Goal: Check status: Check status

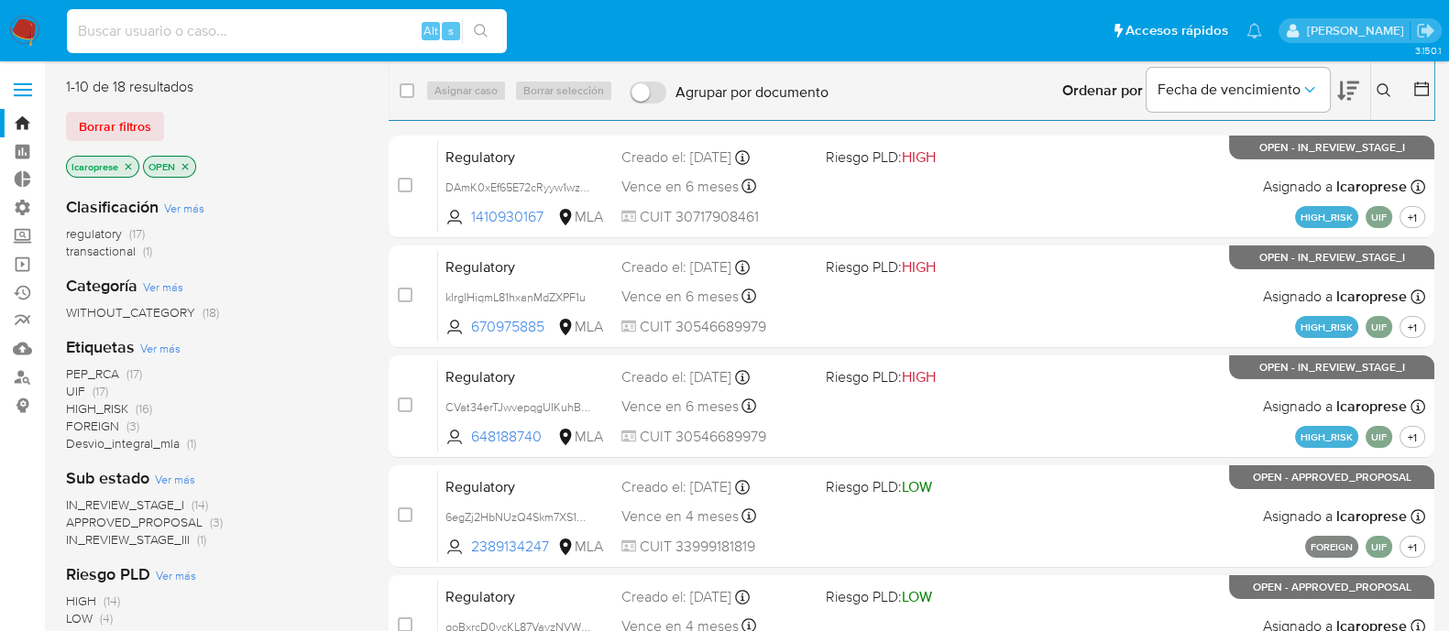
click at [302, 34] on input at bounding box center [287, 31] width 440 height 24
paste input "2145784420"
type input "2145784420"
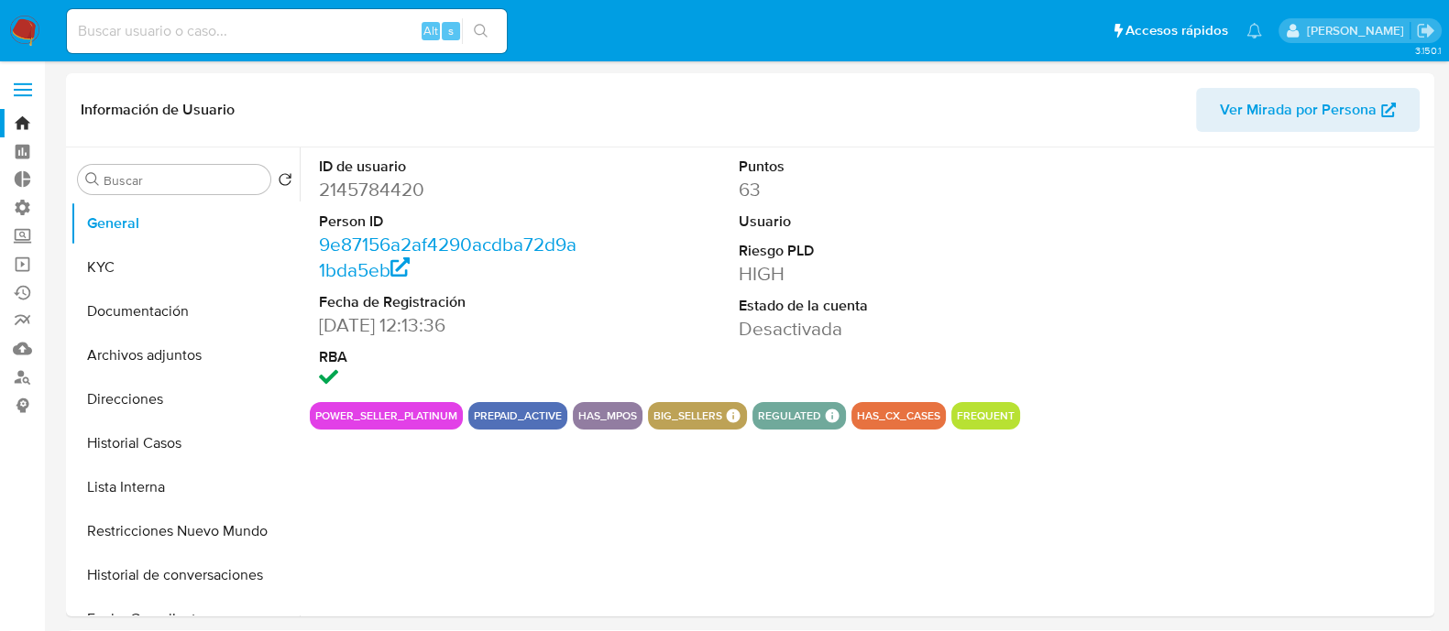
select select "10"
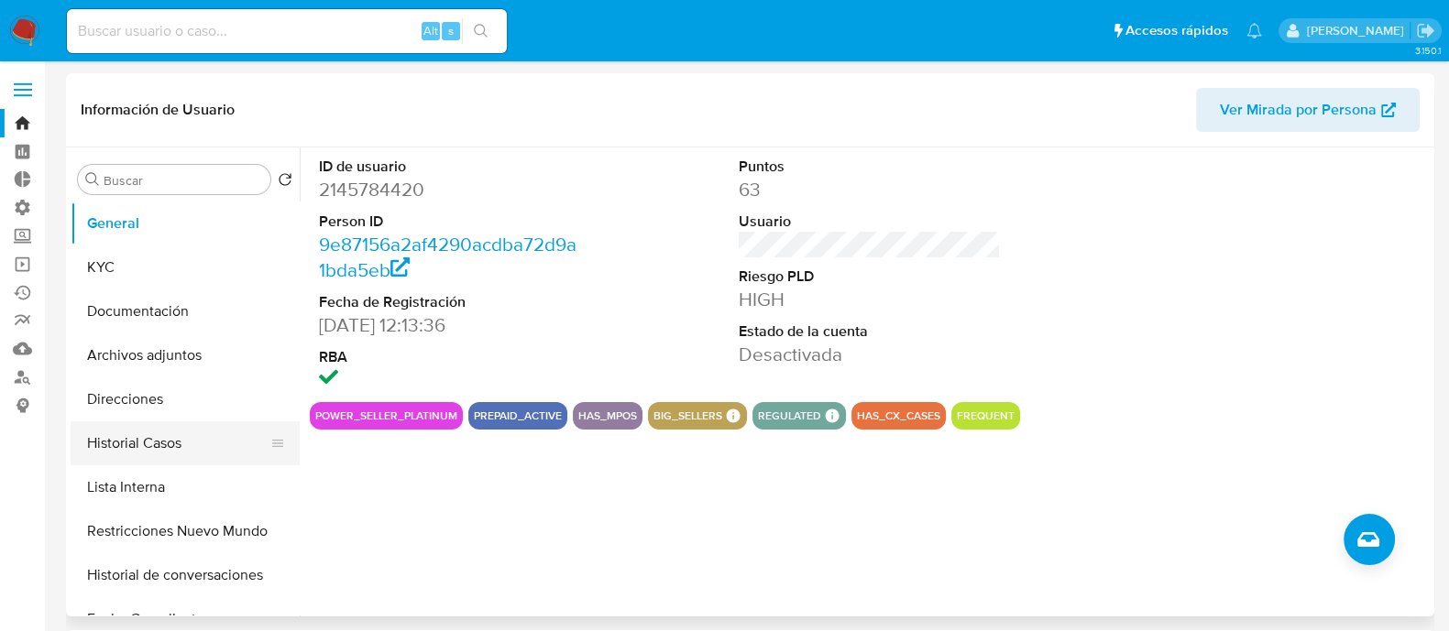
click at [143, 448] on button "Historial Casos" at bounding box center [178, 443] width 214 height 44
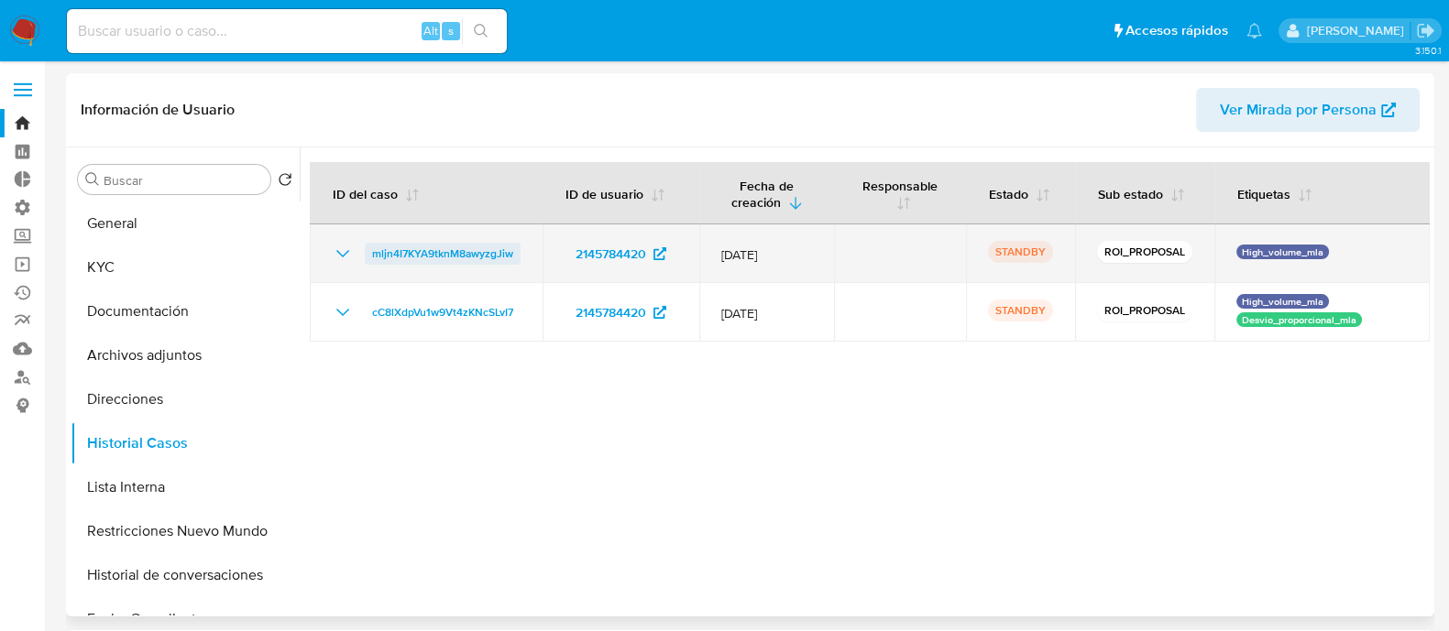
drag, startPoint x: 525, startPoint y: 245, endPoint x: 367, endPoint y: 259, distance: 158.3
click at [367, 259] on td "mljn4I7KYA9tknM8awyzgJiw" at bounding box center [426, 253] width 233 height 59
click at [426, 251] on span "mljn4I7KYA9tknM8awyzgJiw" at bounding box center [442, 254] width 141 height 22
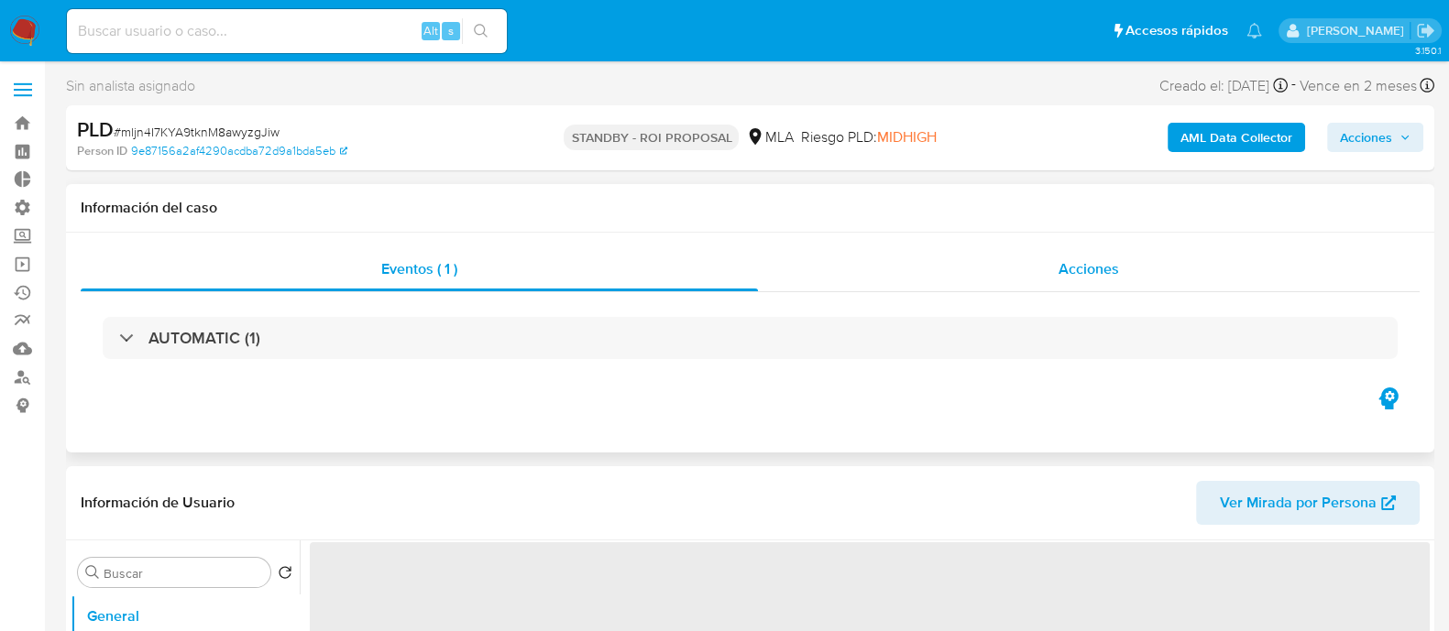
click at [889, 273] on div "Acciones" at bounding box center [1089, 269] width 662 height 44
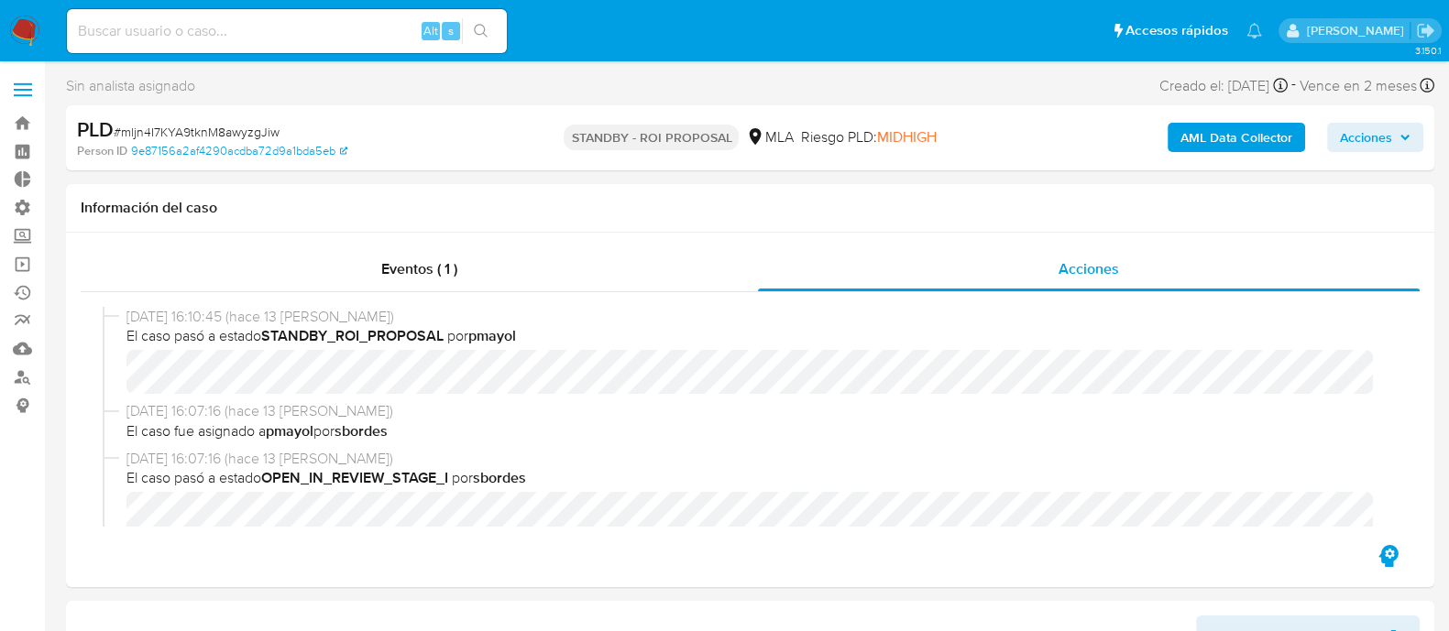
select select "10"
